Goal: Information Seeking & Learning: Stay updated

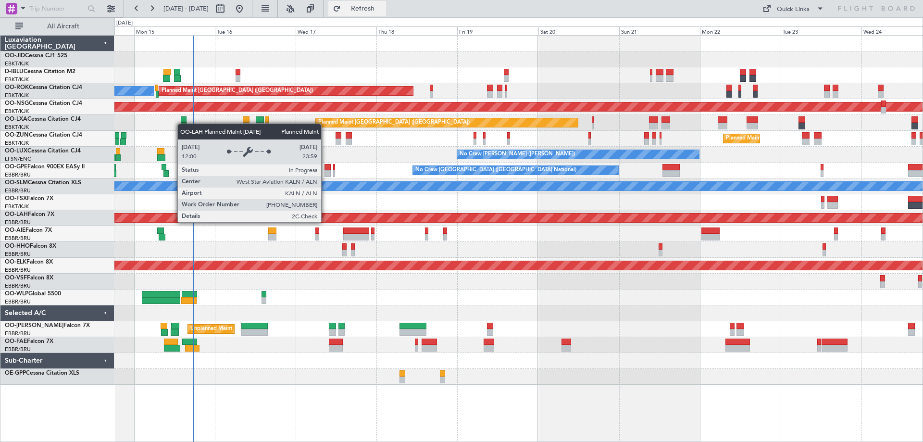
click at [386, 4] on button "Refresh" at bounding box center [357, 8] width 58 height 15
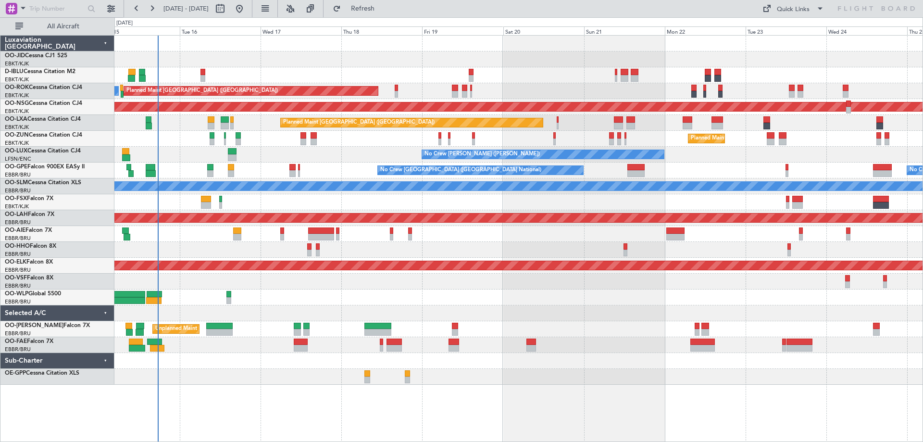
click at [529, 252] on div "A/C Unavailable [GEOGRAPHIC_DATA] ([GEOGRAPHIC_DATA] National) A/C Unavailable …" at bounding box center [518, 210] width 808 height 349
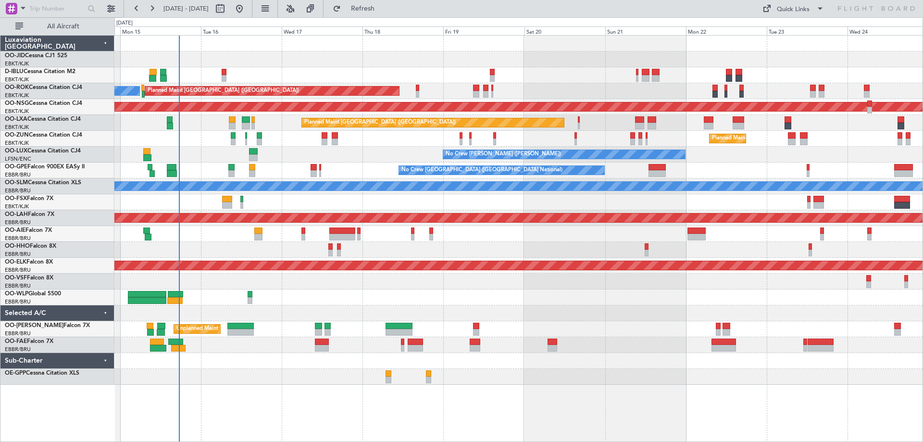
click at [391, 251] on div "A/C Unavailable [GEOGRAPHIC_DATA] ([GEOGRAPHIC_DATA] National) A/C Unavailable …" at bounding box center [518, 210] width 808 height 349
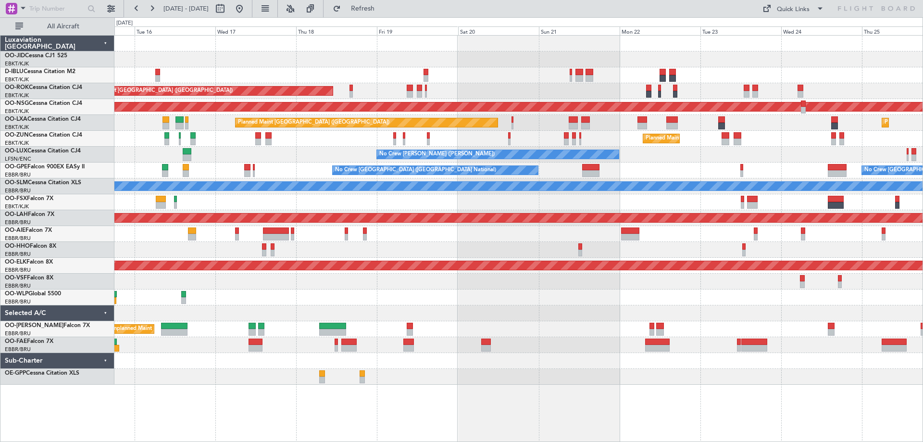
click at [366, 361] on div "A/C Unavailable [GEOGRAPHIC_DATA] ([GEOGRAPHIC_DATA] National) A/C Unavailable …" at bounding box center [518, 210] width 808 height 349
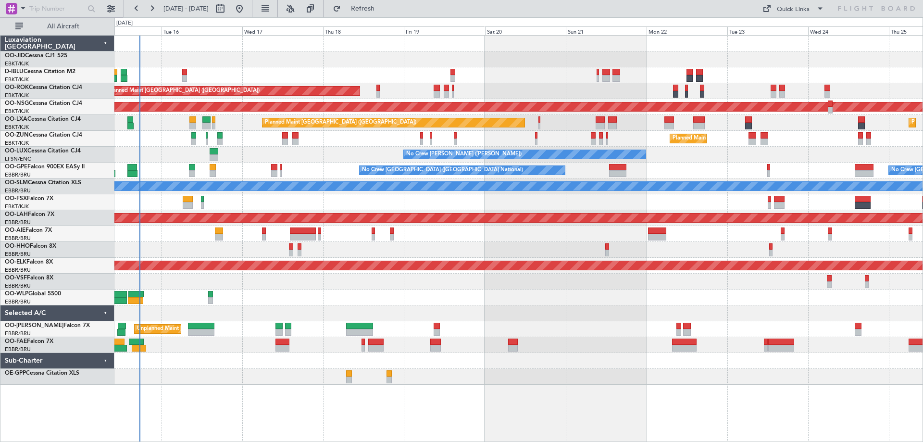
click at [402, 289] on div at bounding box center [518, 282] width 808 height 16
click at [401, 291] on div at bounding box center [518, 298] width 808 height 16
click at [391, 48] on div at bounding box center [518, 44] width 808 height 16
click at [394, 70] on div "A/C Unavailable [GEOGRAPHIC_DATA] ([GEOGRAPHIC_DATA] National) A/C Unavailable …" at bounding box center [518, 75] width 808 height 16
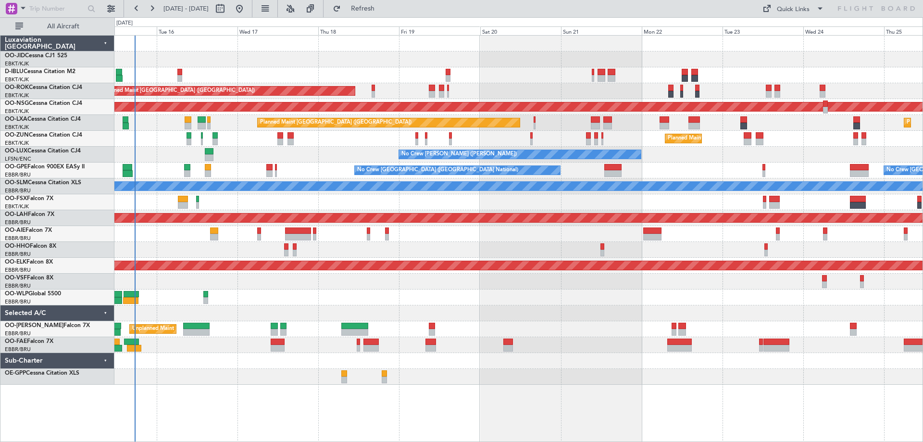
click at [583, 322] on div "A/C Unavailable [GEOGRAPHIC_DATA] ([GEOGRAPHIC_DATA] National) A/C Unavailable …" at bounding box center [518, 210] width 808 height 349
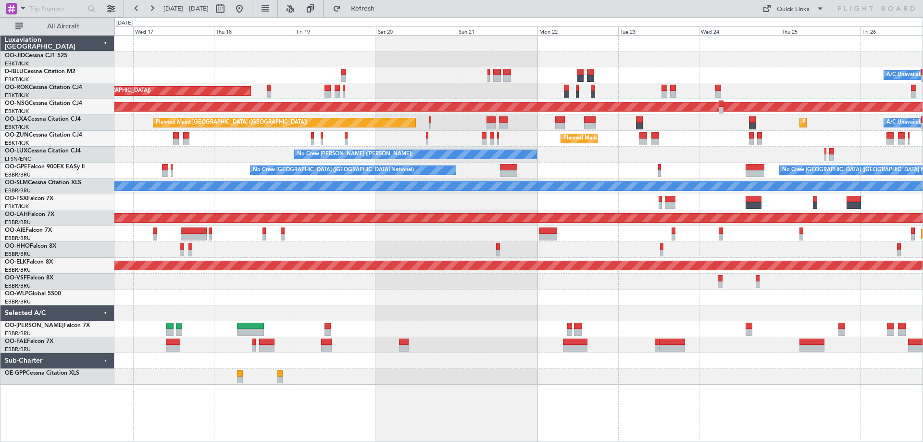
click at [485, 231] on div "A/C Unavailable [GEOGRAPHIC_DATA] ([GEOGRAPHIC_DATA] National) A/C Unavailable …" at bounding box center [518, 210] width 808 height 349
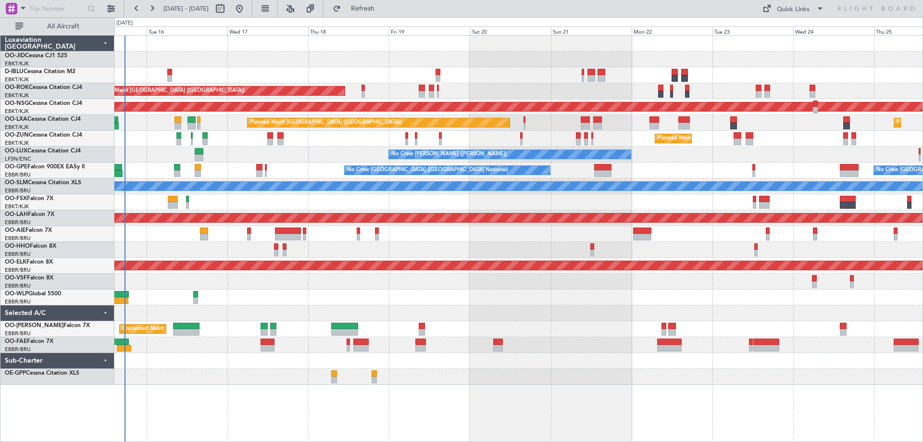
click at [568, 272] on div "A/C Unavailable [GEOGRAPHIC_DATA] ([GEOGRAPHIC_DATA] National) A/C Unavailable …" at bounding box center [518, 210] width 808 height 349
click at [572, 282] on div at bounding box center [518, 282] width 808 height 16
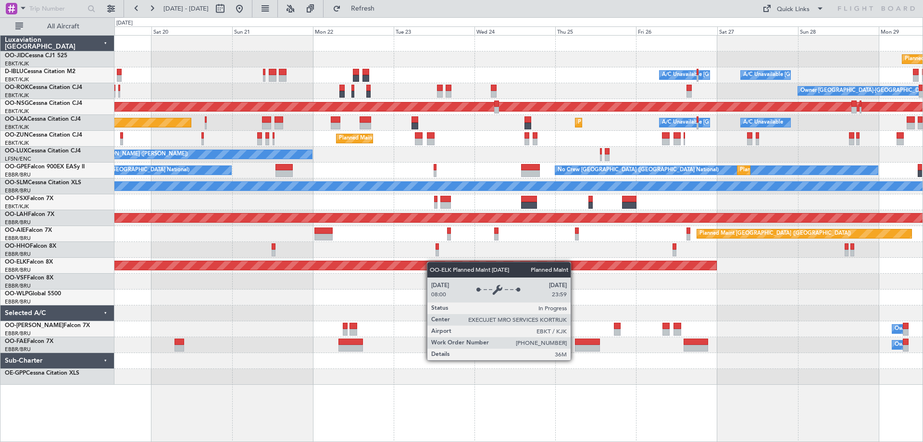
click at [230, 260] on div "Planned Maint Kortrijk-[GEOGRAPHIC_DATA]" at bounding box center [518, 266] width 808 height 16
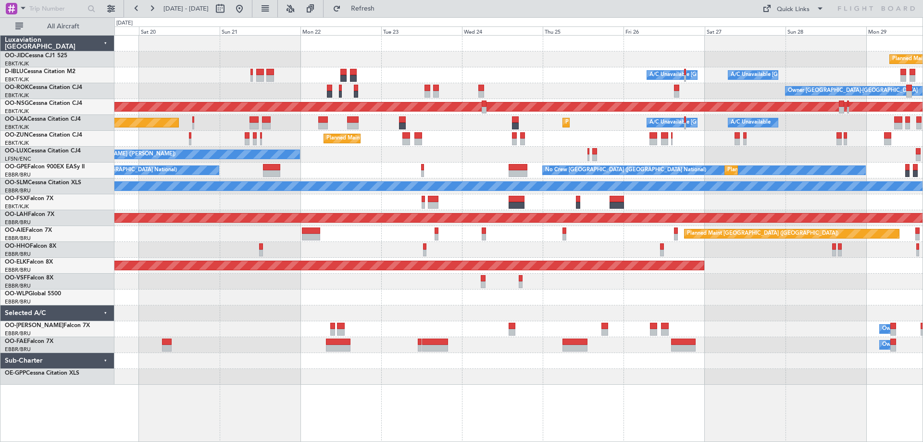
click at [428, 184] on div "Planned Maint Kortrijk-[GEOGRAPHIC_DATA] A/C Unavailable [GEOGRAPHIC_DATA] ([GE…" at bounding box center [518, 210] width 808 height 349
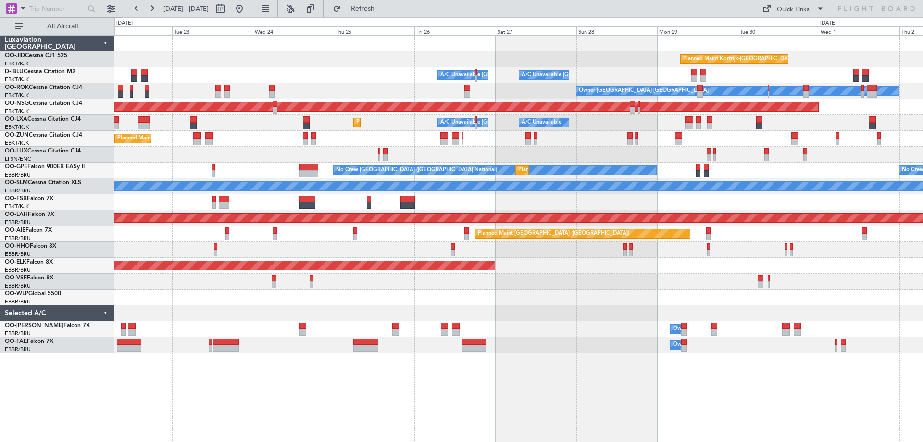
click at [775, 240] on div "Planned Maint Kortrijk-[GEOGRAPHIC_DATA] A/C Unavailable [GEOGRAPHIC_DATA] ([GE…" at bounding box center [518, 194] width 808 height 317
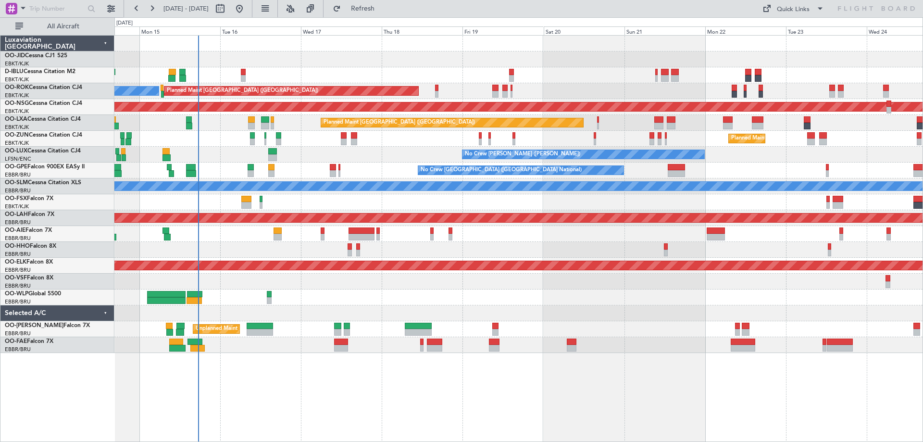
click at [922, 428] on div "A/C Unavailable [GEOGRAPHIC_DATA] ([GEOGRAPHIC_DATA] National) Planned Maint [G…" at bounding box center [518, 238] width 809 height 407
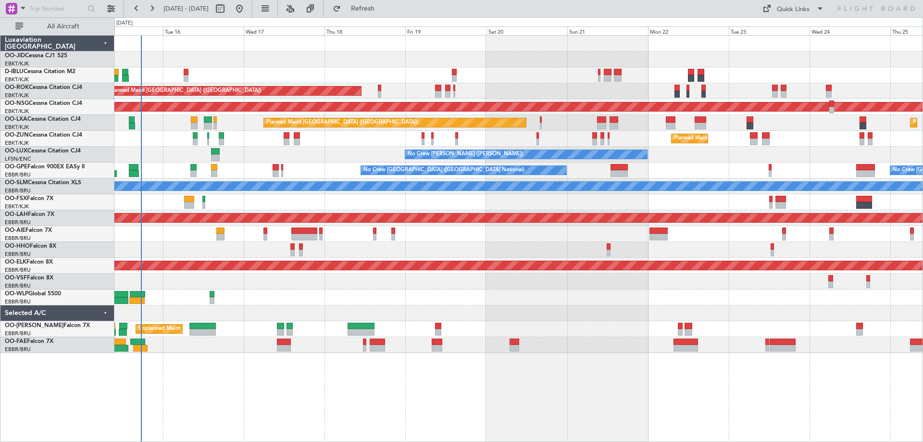
click at [581, 357] on div "A/C Unavailable [GEOGRAPHIC_DATA] ([GEOGRAPHIC_DATA] National) A/C Unavailable …" at bounding box center [518, 238] width 809 height 407
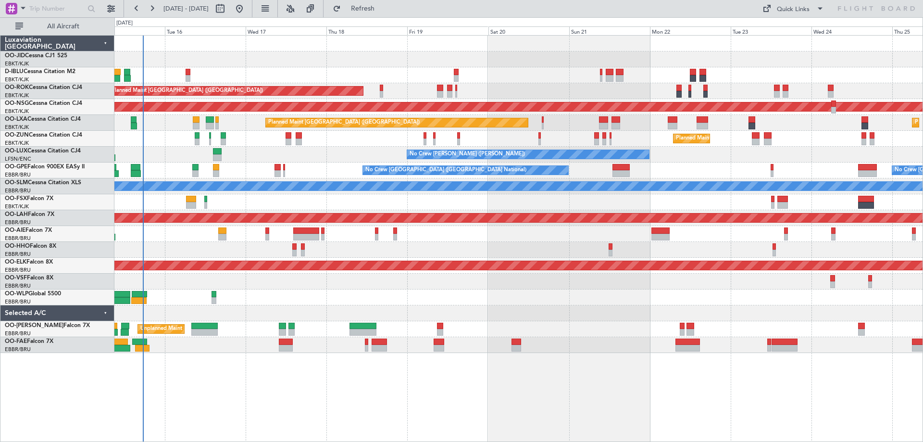
click at [582, 357] on div "A/C Unavailable [GEOGRAPHIC_DATA] ([GEOGRAPHIC_DATA] National) A/C Unavailable …" at bounding box center [518, 238] width 809 height 407
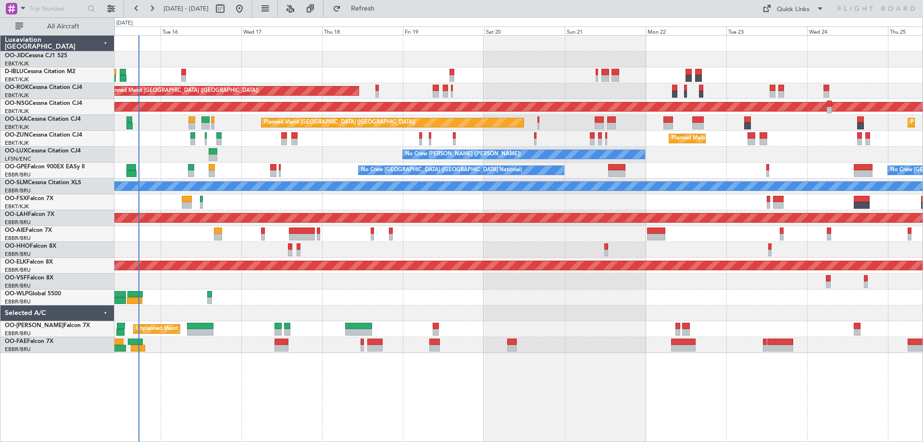
click at [570, 349] on div at bounding box center [518, 345] width 808 height 16
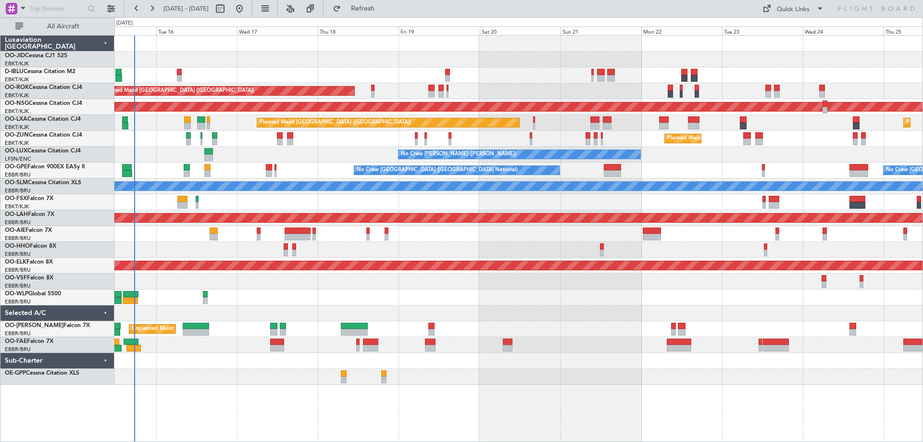
click at [507, 321] on div "A/C Unavailable [GEOGRAPHIC_DATA] ([GEOGRAPHIC_DATA] National) A/C Unavailable …" at bounding box center [518, 210] width 808 height 349
click at [489, 324] on div "A/C Unavailable [GEOGRAPHIC_DATA] ([GEOGRAPHIC_DATA] National) A/C Unavailable …" at bounding box center [518, 210] width 808 height 349
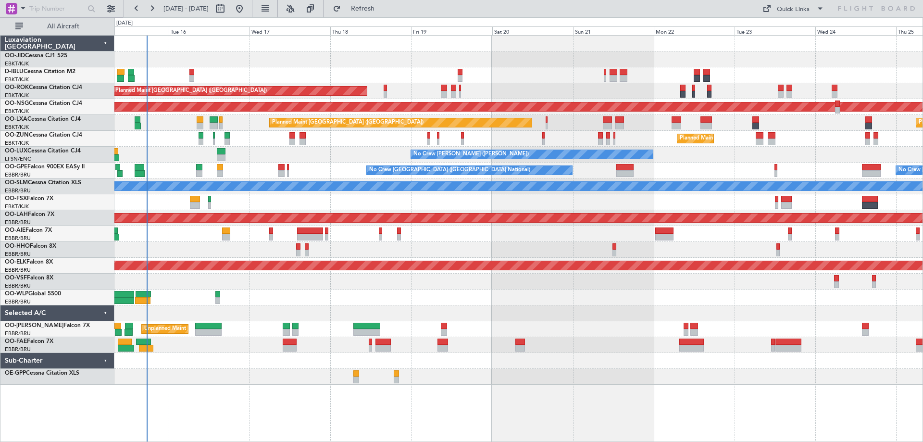
click at [363, 382] on div at bounding box center [518, 377] width 808 height 16
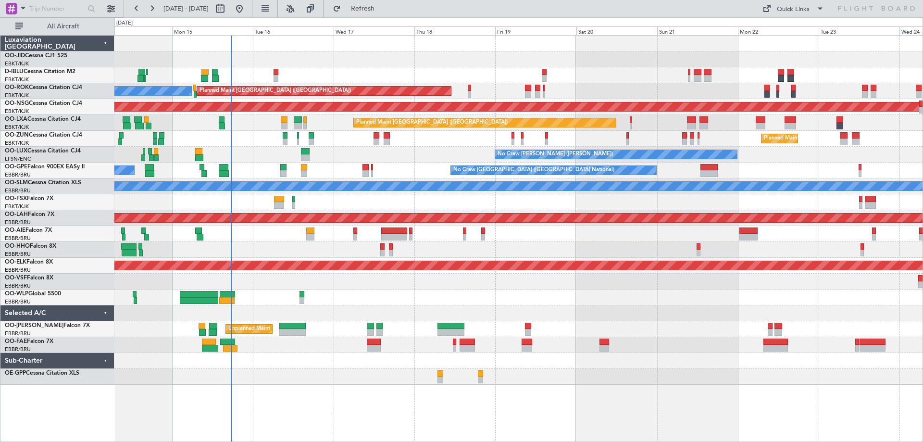
click at [473, 330] on div "A/C Unavailable [GEOGRAPHIC_DATA] ([GEOGRAPHIC_DATA] National) No Crew [GEOGRAP…" at bounding box center [518, 210] width 808 height 349
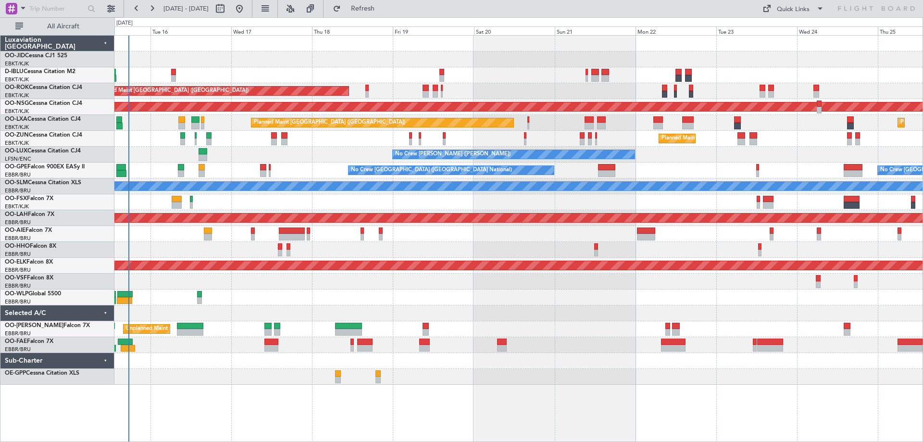
click at [240, 163] on div "A/C Unavailable [GEOGRAPHIC_DATA] ([GEOGRAPHIC_DATA] National) A/C Unavailable …" at bounding box center [518, 210] width 808 height 349
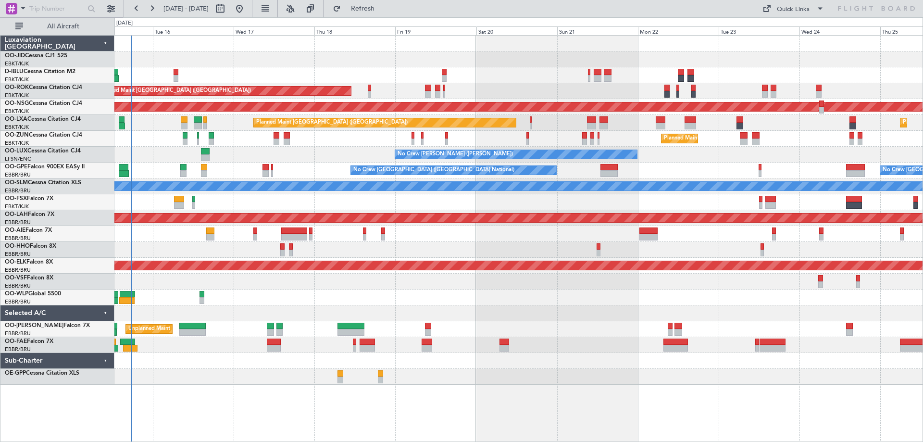
click at [454, 261] on div "A/C Unavailable [GEOGRAPHIC_DATA] ([GEOGRAPHIC_DATA] National) A/C Unavailable …" at bounding box center [518, 210] width 808 height 349
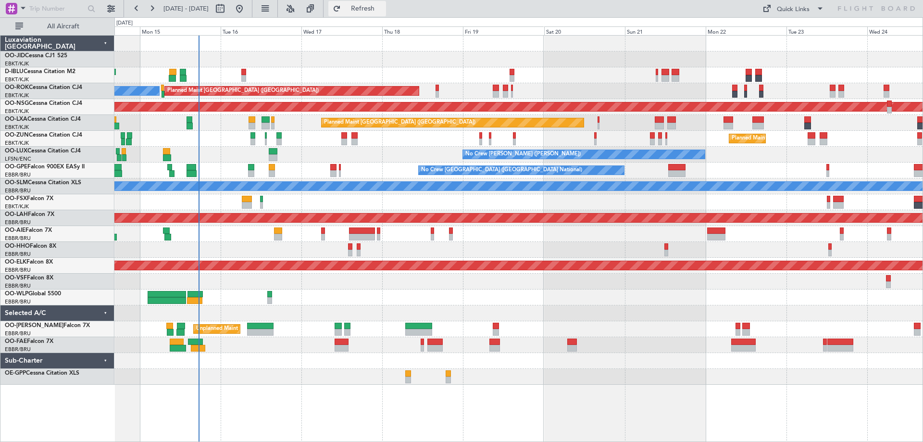
click at [386, 13] on button "Refresh" at bounding box center [357, 8] width 58 height 15
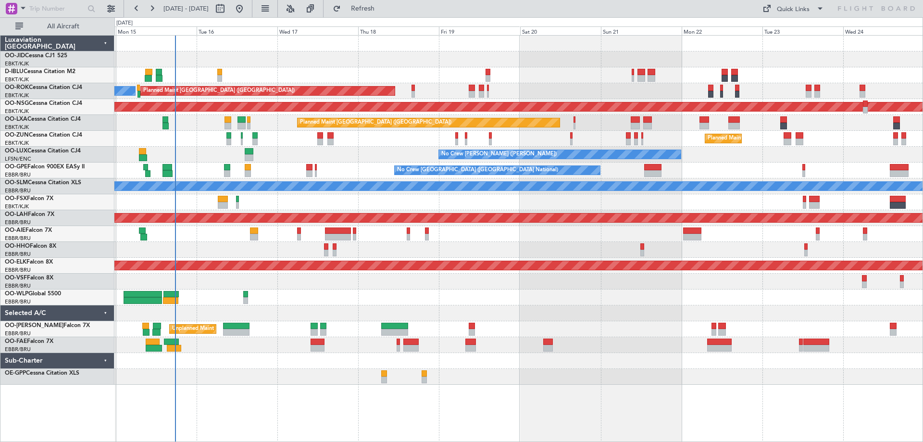
click at [409, 307] on div "A/C Unavailable [GEOGRAPHIC_DATA] ([GEOGRAPHIC_DATA] National) A/C Unavailable …" at bounding box center [518, 210] width 808 height 349
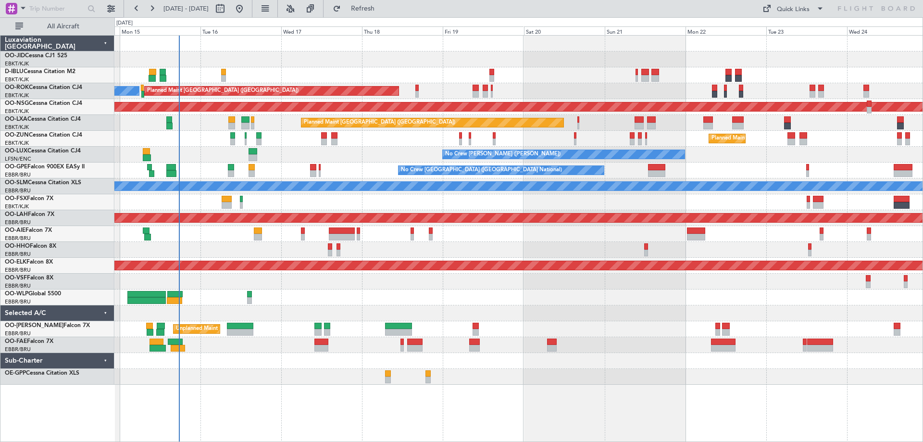
click at [413, 308] on div at bounding box center [518, 313] width 808 height 16
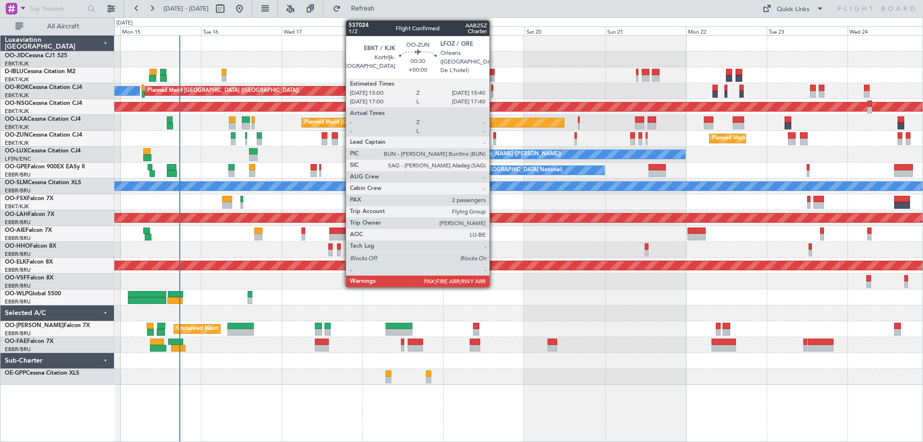
click at [494, 141] on div at bounding box center [494, 142] width 2 height 7
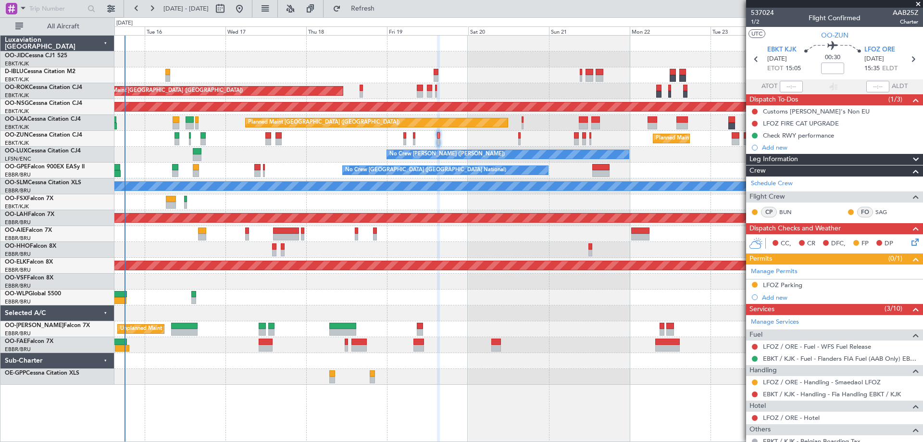
click at [208, 303] on div "A/C Unavailable [GEOGRAPHIC_DATA] ([GEOGRAPHIC_DATA] National) A/C Unavailable …" at bounding box center [518, 210] width 808 height 349
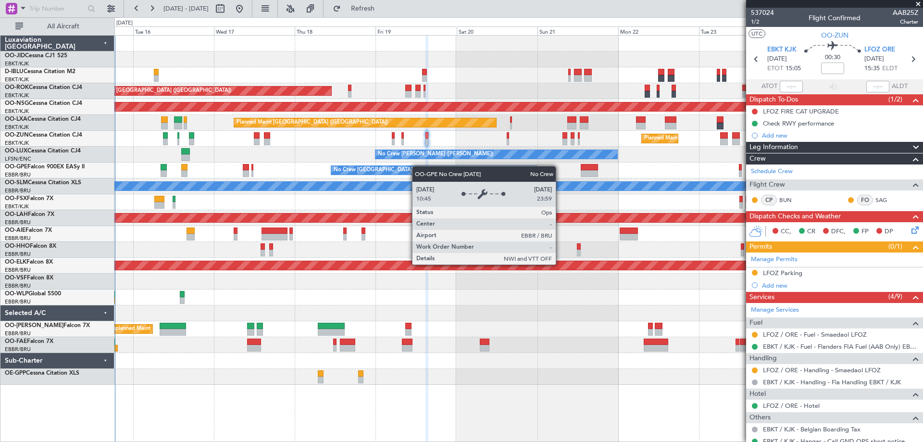
click at [397, 170] on div "No Crew [GEOGRAPHIC_DATA] ([GEOGRAPHIC_DATA] National) No Crew [GEOGRAPHIC_DATA…" at bounding box center [518, 171] width 808 height 16
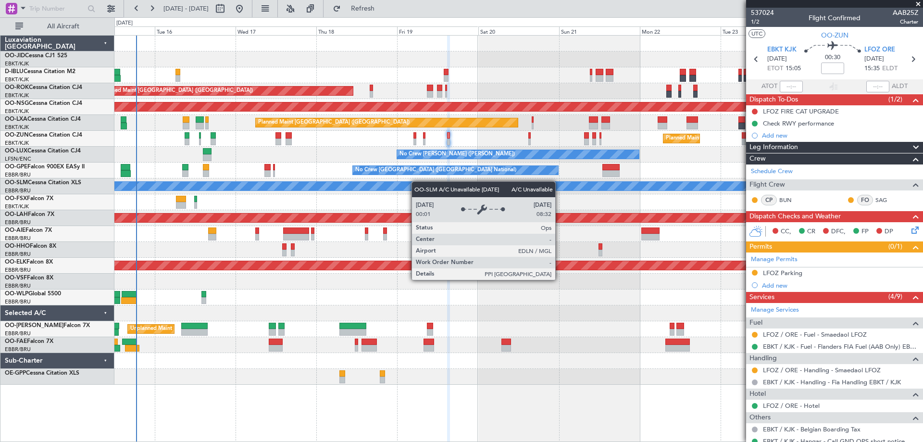
click at [431, 186] on div "A/C Unavailable [GEOGRAPHIC_DATA] ([GEOGRAPHIC_DATA] National) A/C Unavailable …" at bounding box center [518, 210] width 808 height 349
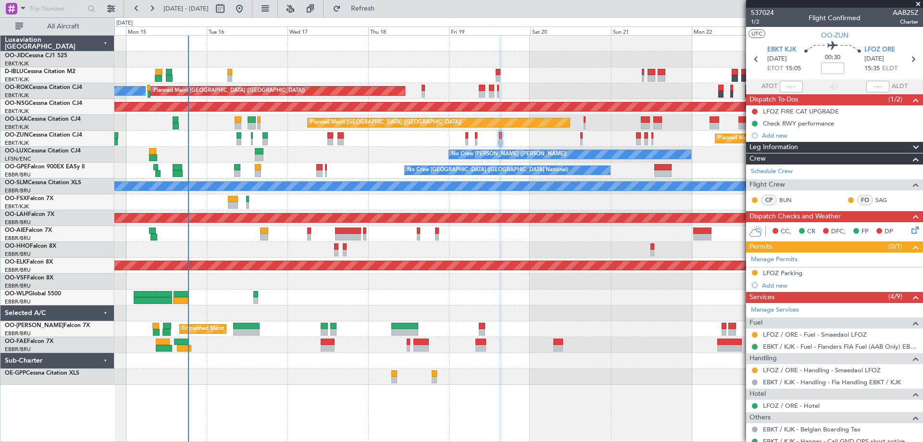
click at [534, 321] on div "A/C Unavailable [GEOGRAPHIC_DATA] ([GEOGRAPHIC_DATA] National) A/C Unavailable …" at bounding box center [518, 210] width 808 height 349
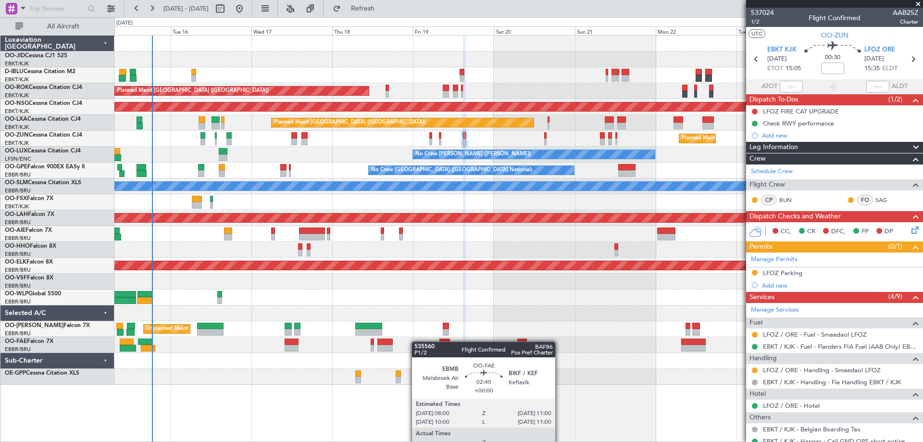
click at [441, 353] on div "A/C Unavailable [GEOGRAPHIC_DATA] ([GEOGRAPHIC_DATA] National) A/C Unavailable …" at bounding box center [518, 210] width 808 height 349
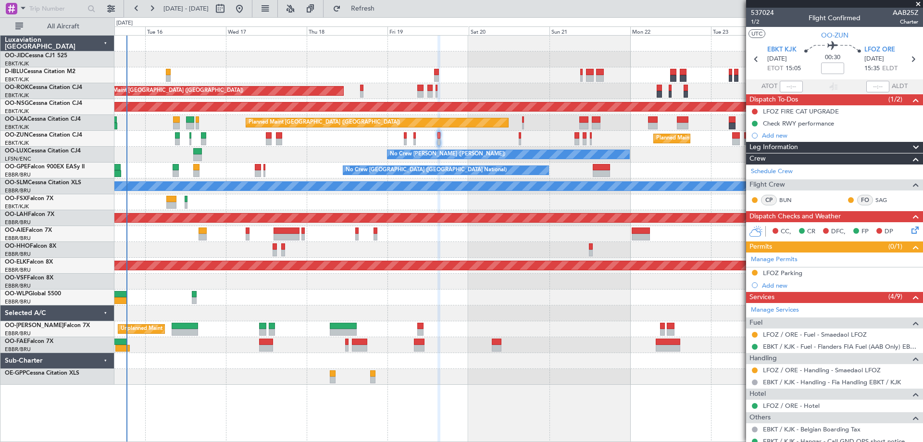
click at [443, 299] on div at bounding box center [518, 298] width 808 height 16
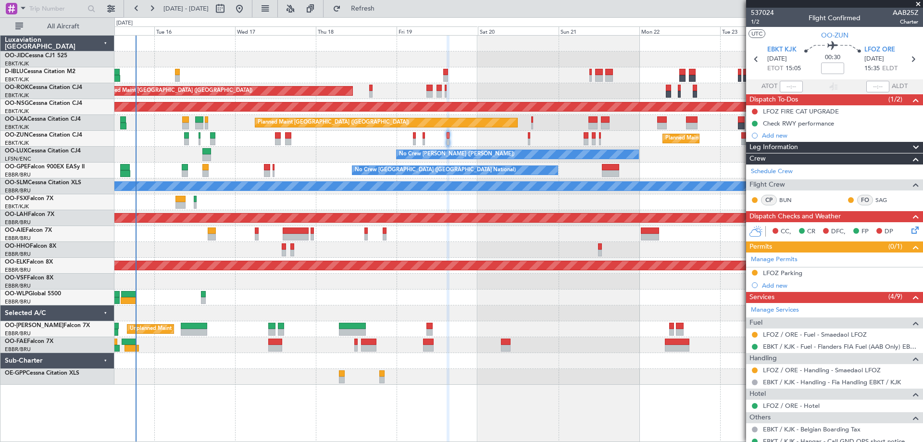
click at [469, 290] on div "A/C Unavailable [GEOGRAPHIC_DATA] ([GEOGRAPHIC_DATA] National) A/C Unavailable …" at bounding box center [518, 210] width 808 height 349
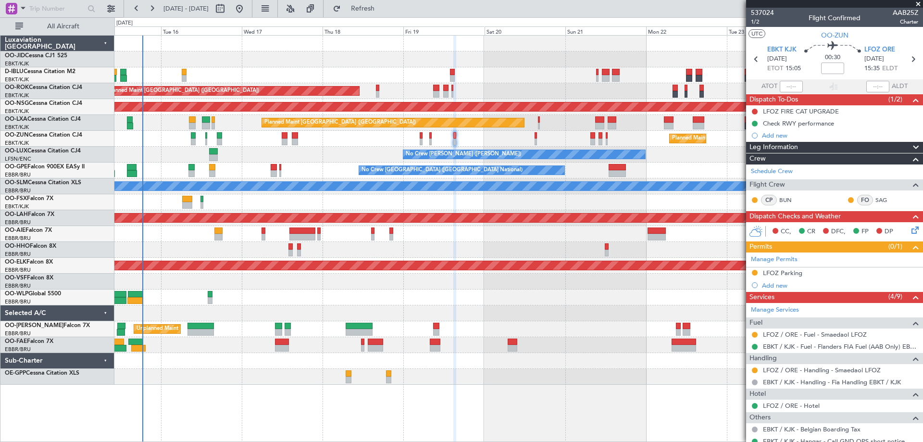
click at [427, 209] on div at bounding box center [518, 202] width 808 height 16
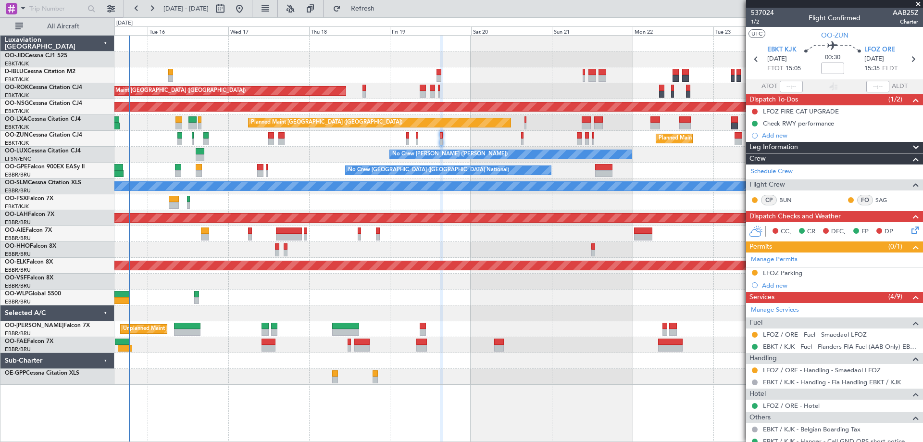
click at [414, 237] on div "Planned Maint [GEOGRAPHIC_DATA] ([GEOGRAPHIC_DATA])" at bounding box center [518, 234] width 808 height 16
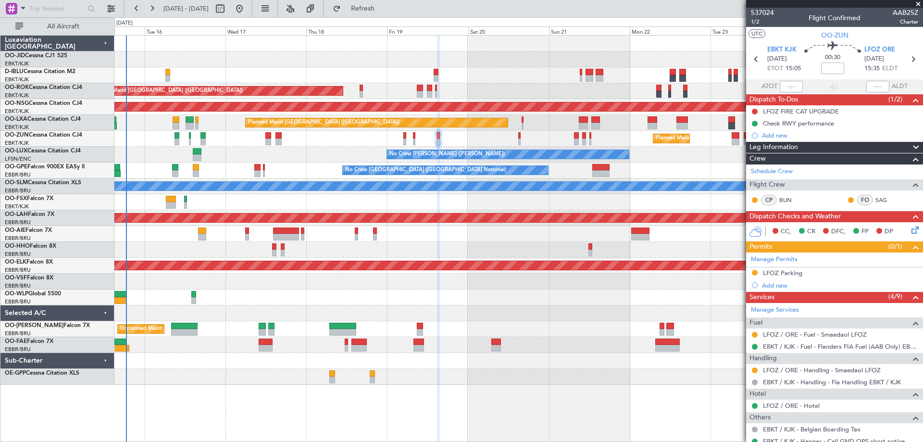
click at [395, 245] on div at bounding box center [518, 250] width 808 height 16
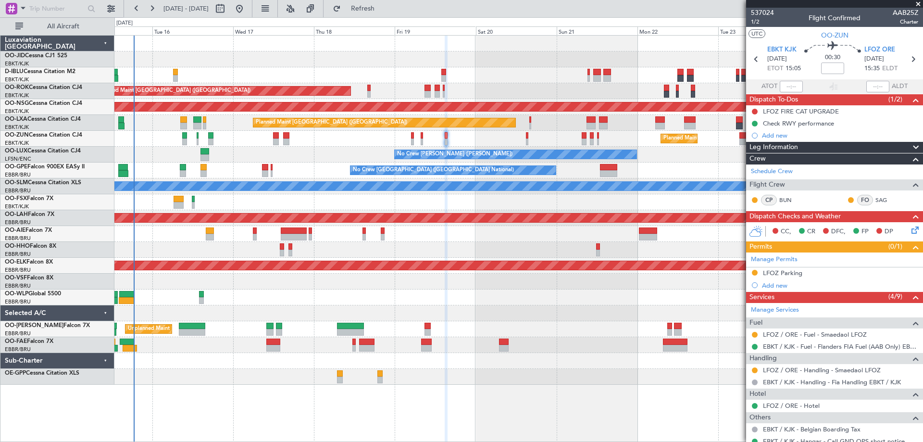
click at [403, 249] on div at bounding box center [518, 250] width 808 height 16
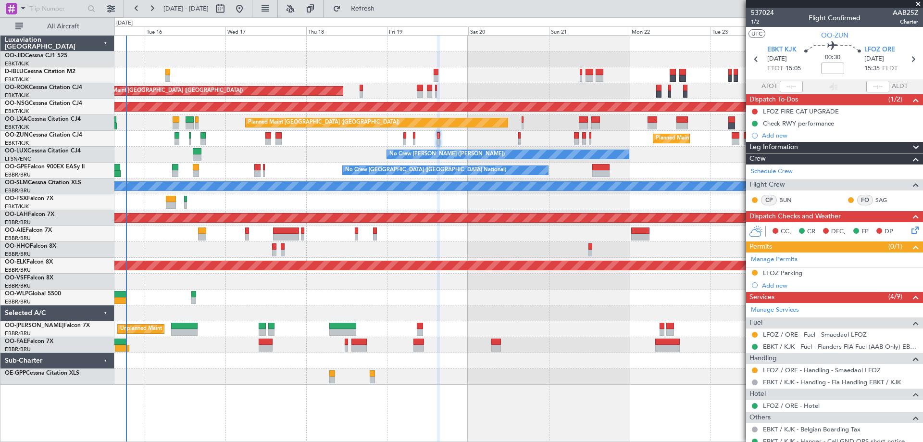
click at [391, 250] on div at bounding box center [518, 250] width 808 height 16
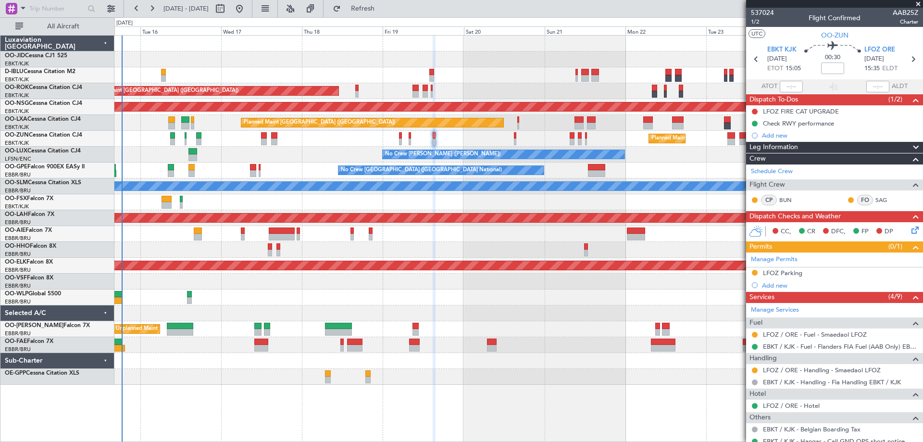
click at [240, 312] on div at bounding box center [518, 313] width 808 height 16
